Goal: Transaction & Acquisition: Purchase product/service

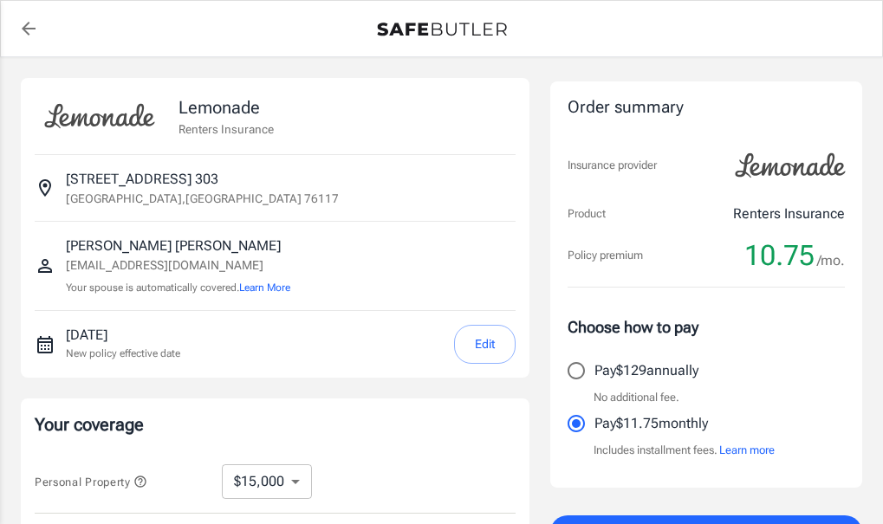
select select "15000"
select select "500"
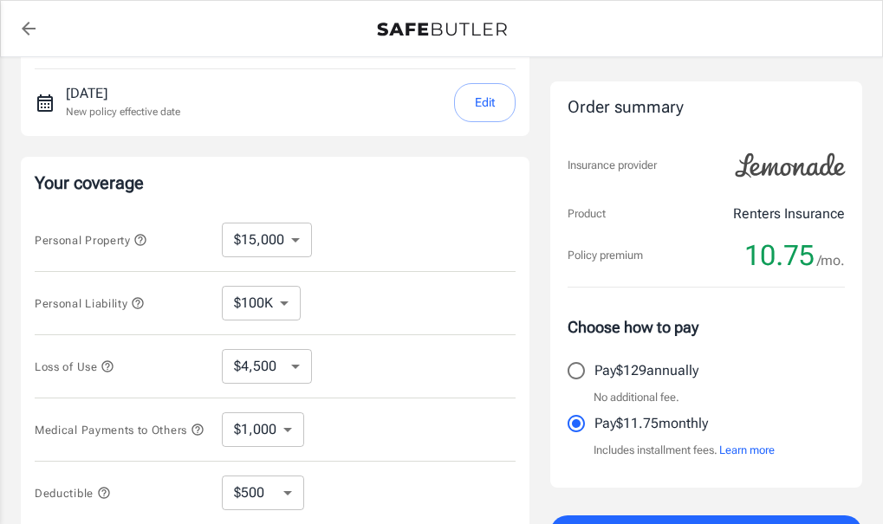
scroll to position [260, 0]
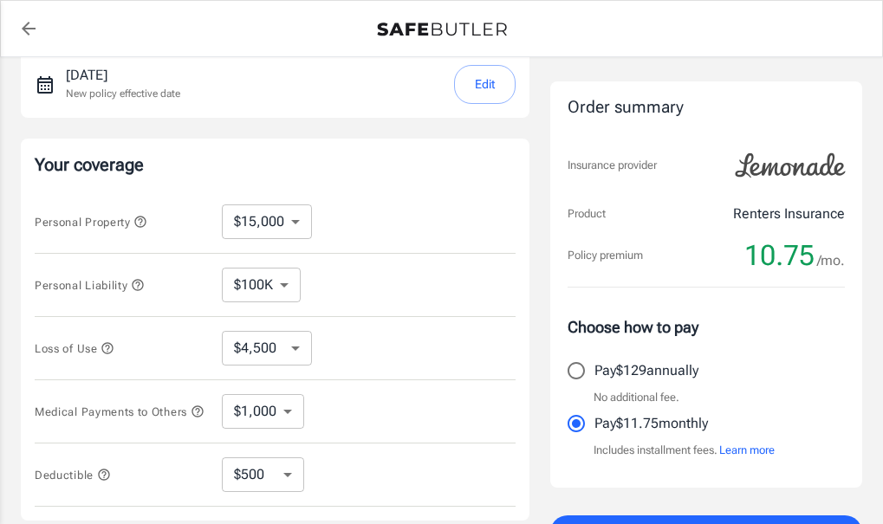
click at [298, 228] on select "$10,000 $15,000 $20,000 $25,000 $30,000 $40,000 $50,000 $100K $150K $200K $250K" at bounding box center [267, 222] width 90 height 35
select select "10000"
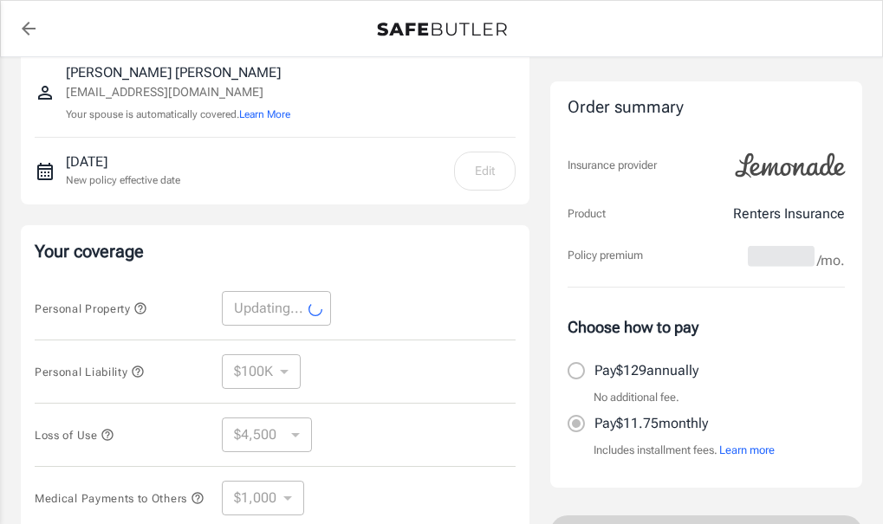
select select "10000"
select select "3000"
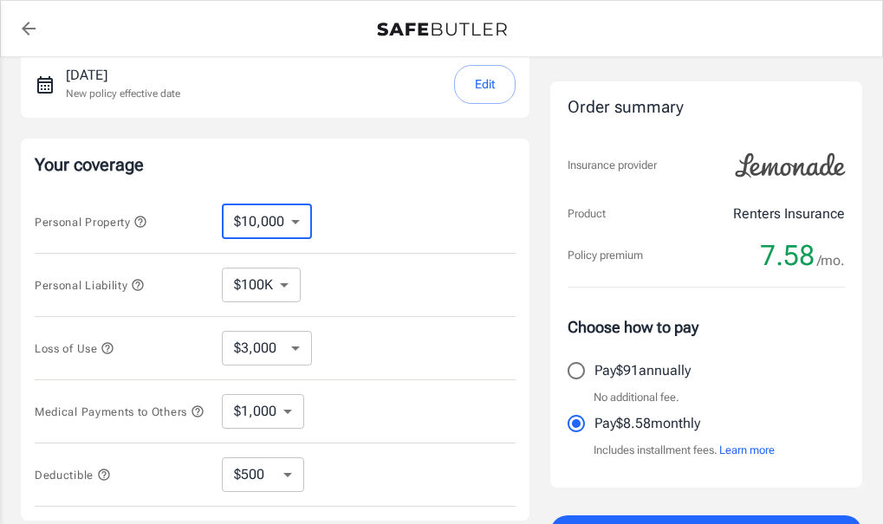
click at [282, 231] on select "$10,000 $15,000 $20,000 $25,000 $30,000 $40,000 $50,000 $100K $150K $200K $250K" at bounding box center [267, 222] width 90 height 35
select select "15000"
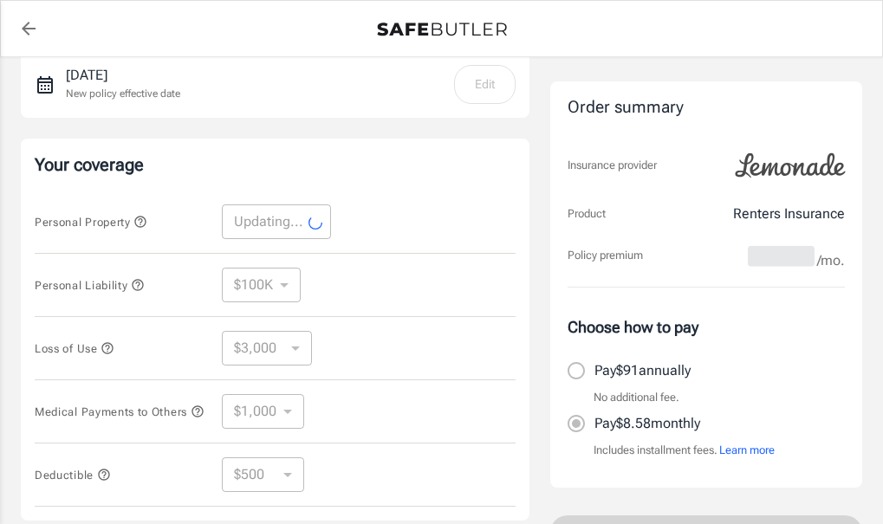
select select "15000"
select select "4500"
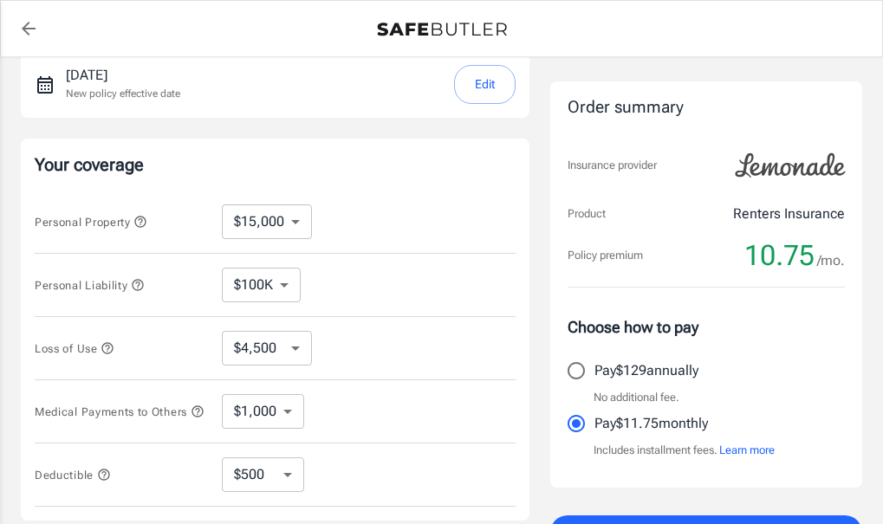
scroll to position [347, 0]
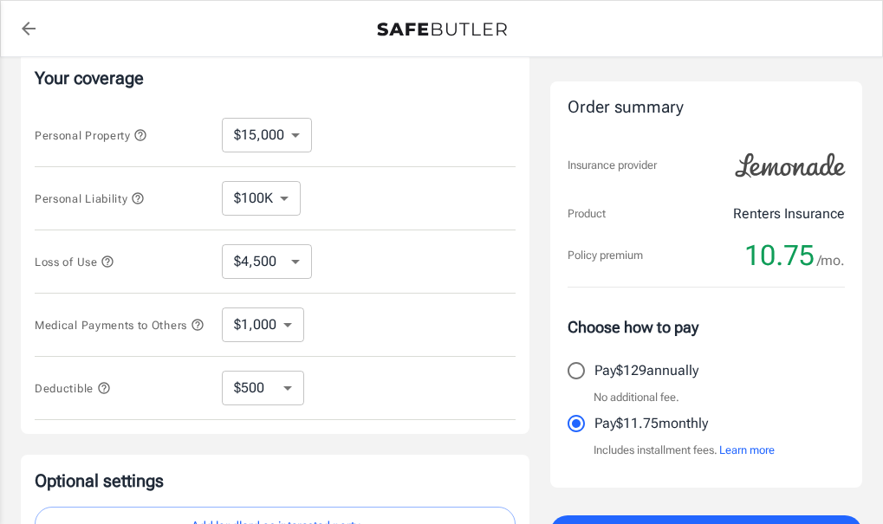
click at [303, 205] on div "$100K $200K $300K $400K $500K ​" at bounding box center [275, 198] width 107 height 35
click at [270, 198] on select "$100K $200K $300K $400K $500K" at bounding box center [261, 198] width 79 height 35
click at [326, 197] on icon at bounding box center [318, 198] width 21 height 21
click at [279, 147] on select "$10,000 $15,000 $20,000 $25,000 $30,000 $40,000 $50,000 $100K $150K $200K $250K" at bounding box center [267, 135] width 90 height 35
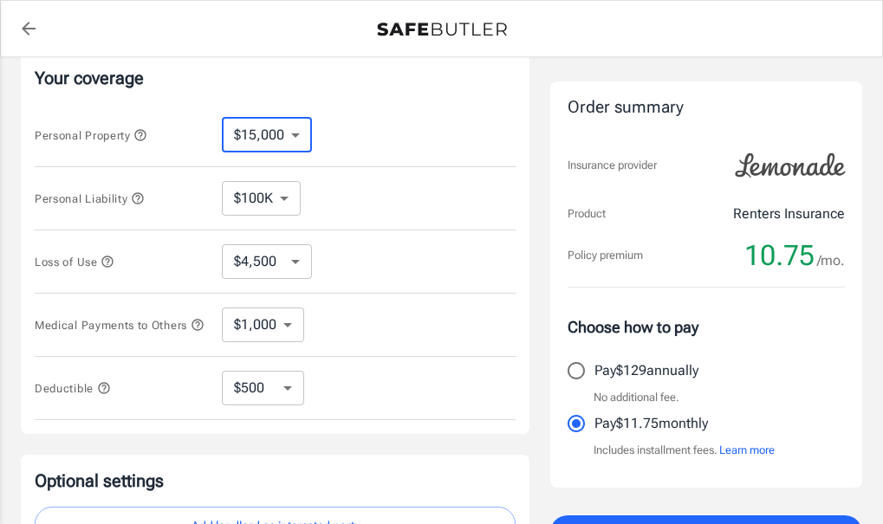
select select "10000"
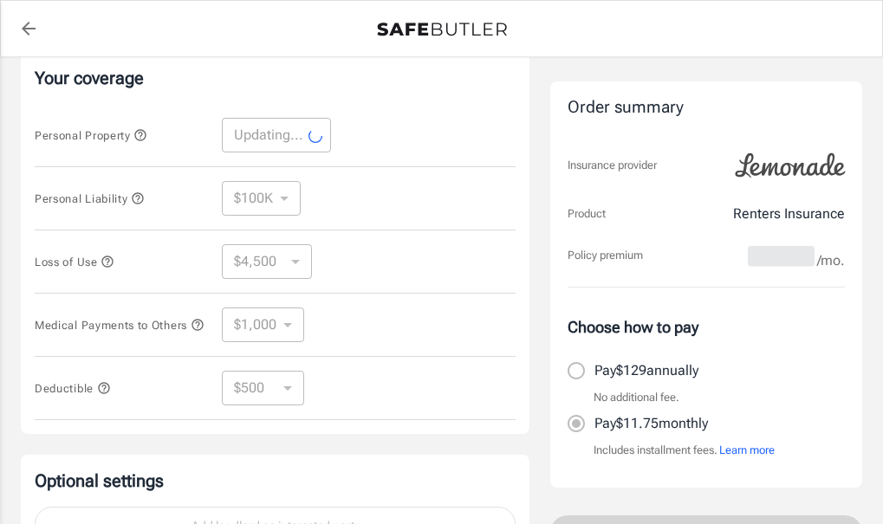
select select "10000"
select select "3000"
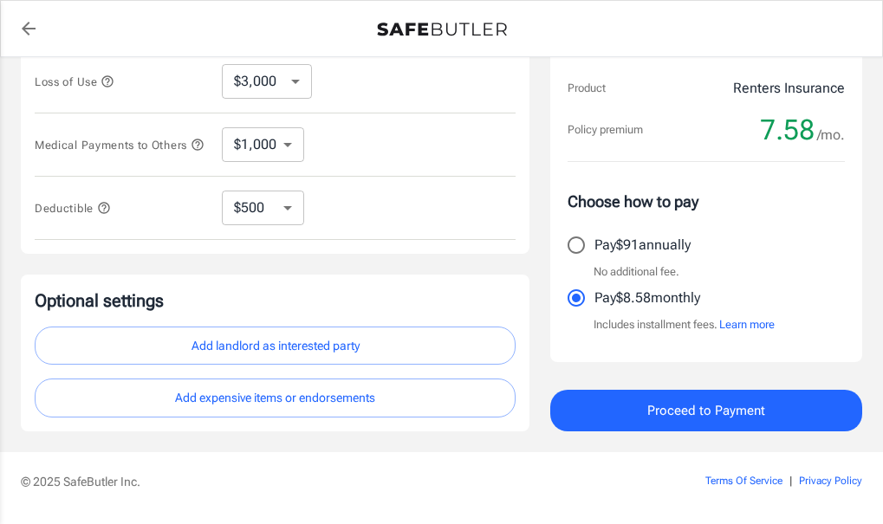
scroll to position [497, 0]
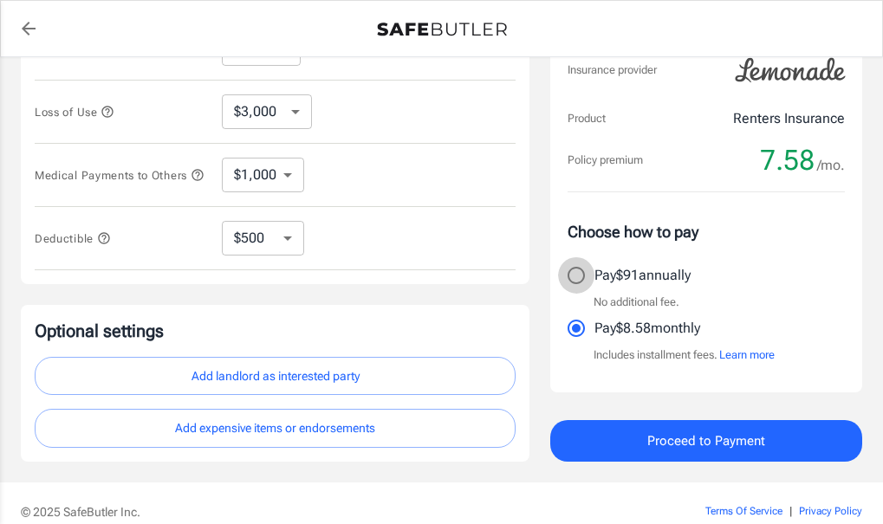
click at [581, 287] on input "Pay $91 annually" at bounding box center [576, 275] width 36 height 36
radio input "true"
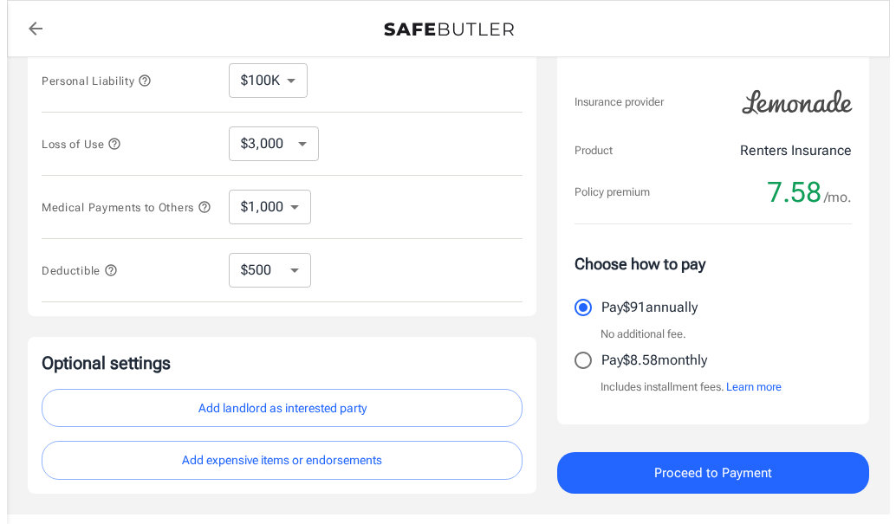
scroll to position [583, 0]
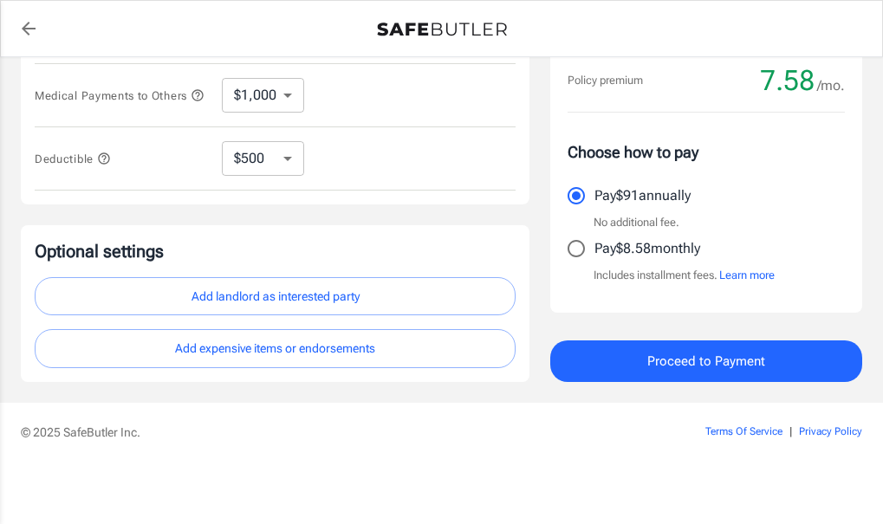
click at [675, 361] on span "Proceed to Payment" at bounding box center [706, 361] width 118 height 23
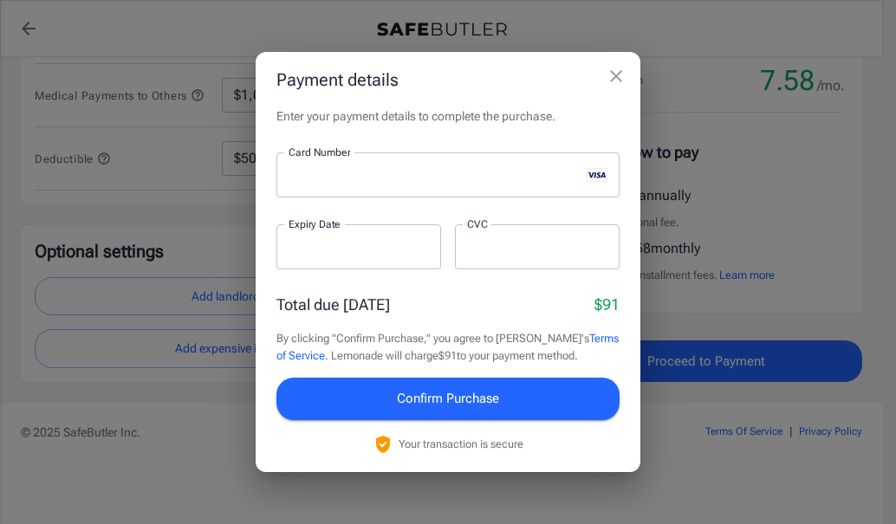
click at [360, 235] on div at bounding box center [358, 246] width 165 height 45
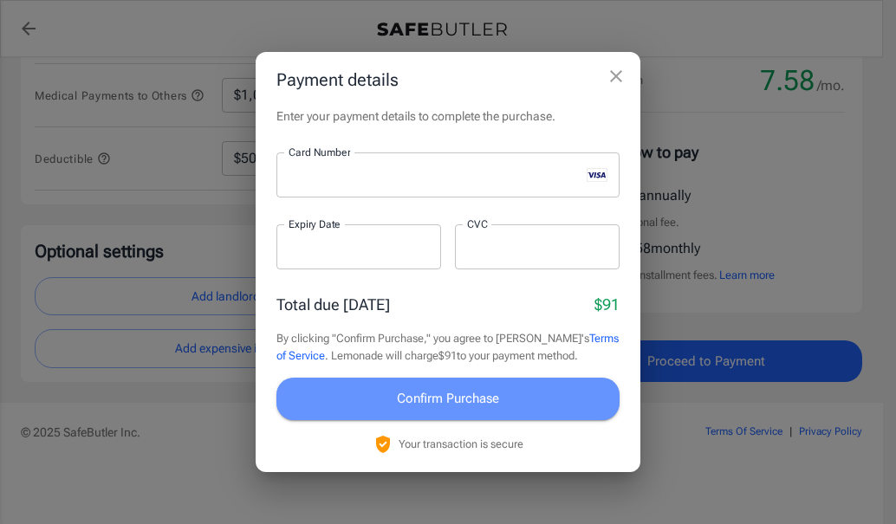
click at [491, 386] on button "Confirm Purchase" at bounding box center [447, 399] width 343 height 42
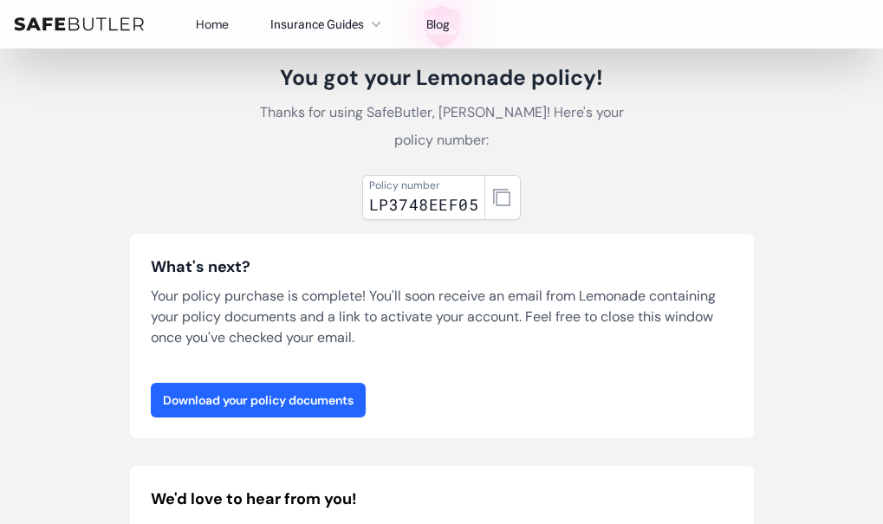
scroll to position [173, 0]
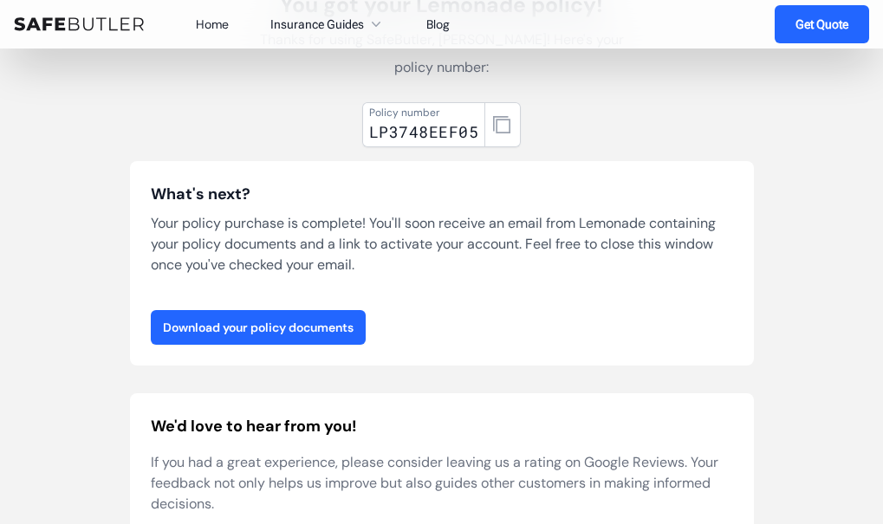
click at [346, 322] on link "Download your policy documents" at bounding box center [258, 327] width 215 height 35
